Goal: Task Accomplishment & Management: Complete application form

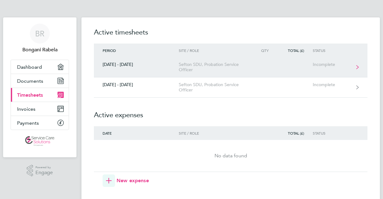
click at [139, 68] on link "[DATE] - [DATE] Sefton SDU, Probation Service Officer Incomplete" at bounding box center [230, 67] width 273 height 20
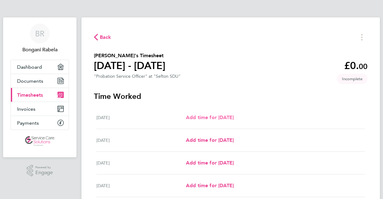
click at [194, 120] on span "Add time for [DATE]" at bounding box center [210, 117] width 48 height 6
select select "30"
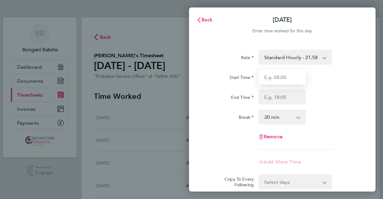
click at [282, 79] on input "Start Time" at bounding box center [281, 77] width 47 height 15
type input "09:00"
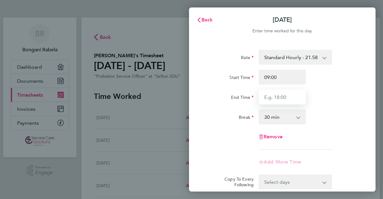
click at [275, 98] on input "End Time" at bounding box center [281, 96] width 47 height 15
type input "17:00"
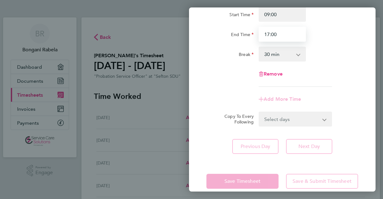
scroll to position [72, 0]
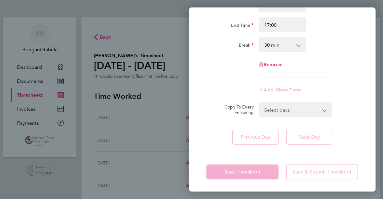
click at [296, 76] on div "Rate Standard Hourly - 21.58 Start Time 09:00 End Time 17:00 Break 0 min 15 min…" at bounding box center [282, 28] width 152 height 100
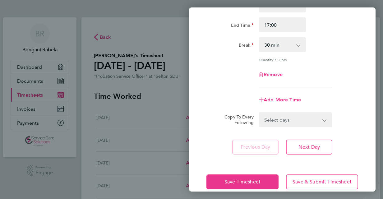
click at [322, 118] on select "Select days Day Weekday (Mon-Fri) Weekend (Sat-Sun) [DATE] [DATE] [DATE] [DATE]…" at bounding box center [291, 120] width 65 height 14
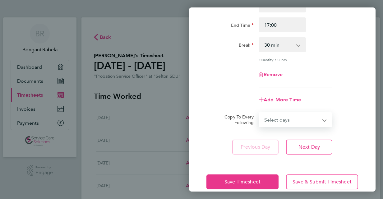
select select "WEEKDAY"
click at [259, 113] on select "Select days Day Weekday (Mon-Fri) Weekend (Sat-Sun) [DATE] [DATE] [DATE] [DATE]…" at bounding box center [291, 120] width 65 height 14
select select "[DATE]"
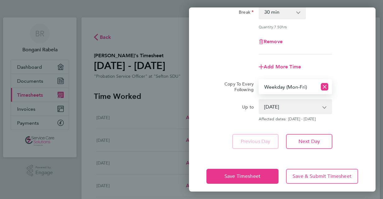
scroll to position [109, 0]
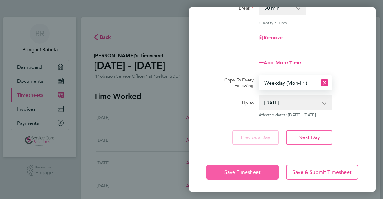
click at [246, 171] on span "Save Timesheet" at bounding box center [242, 172] width 36 height 6
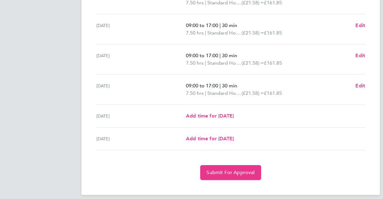
scroll to position [224, 0]
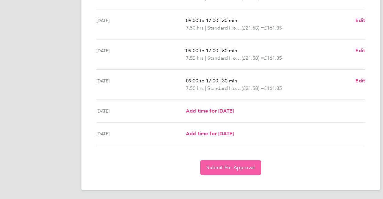
click at [240, 165] on span "Submit For Approval" at bounding box center [230, 167] width 48 height 6
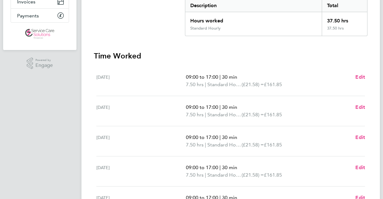
scroll to position [0, 0]
